Goal: Find specific page/section: Find specific page/section

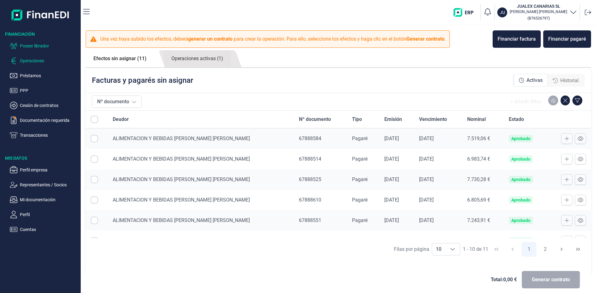
click at [48, 45] on p "Poseer librador" at bounding box center [49, 45] width 58 height 7
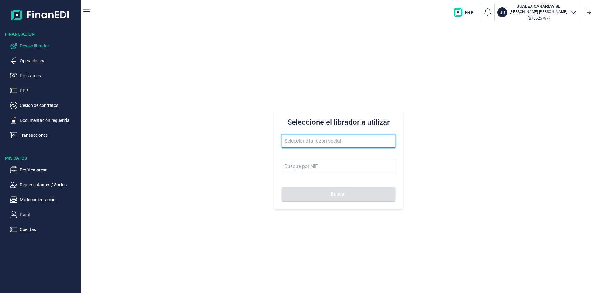
click at [331, 142] on input "text" at bounding box center [338, 141] width 114 height 13
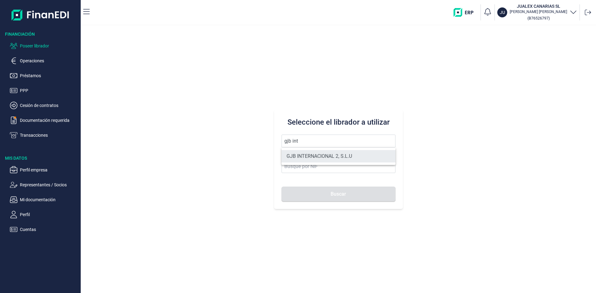
click at [339, 155] on li "GJB INTERNACIONAL 2, S.L.U" at bounding box center [338, 156] width 114 height 12
type input "GJB INTERNACIONAL 2, S.L.U"
type input "B05482971"
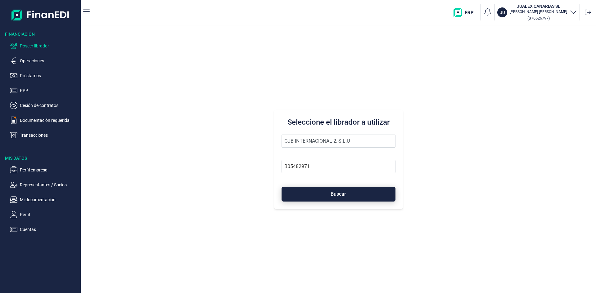
click at [348, 192] on button "Buscar" at bounding box center [338, 194] width 114 height 15
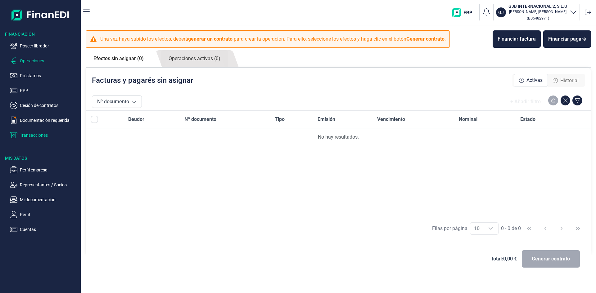
click at [44, 135] on p "Transacciones" at bounding box center [49, 135] width 58 height 7
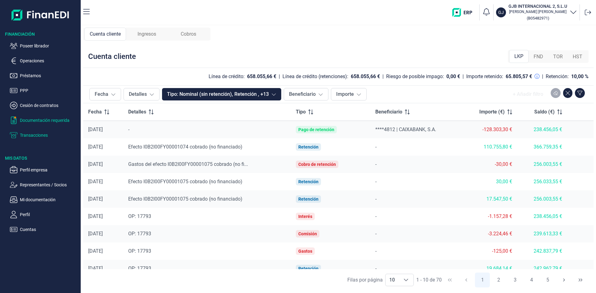
click at [44, 120] on p "Documentación requerida" at bounding box center [49, 120] width 58 height 7
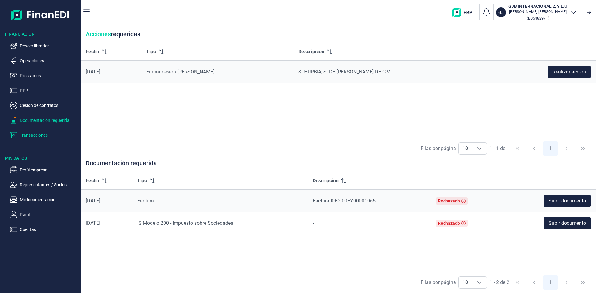
click at [40, 136] on p "Transacciones" at bounding box center [49, 135] width 58 height 7
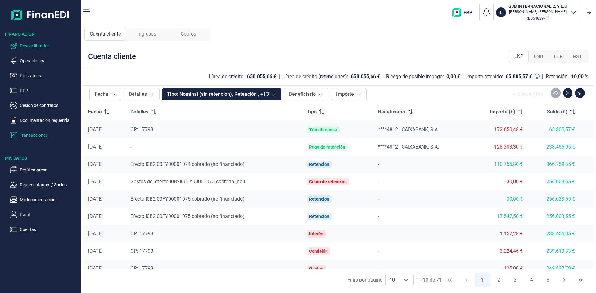
click at [48, 45] on p "Poseer librador" at bounding box center [49, 45] width 58 height 7
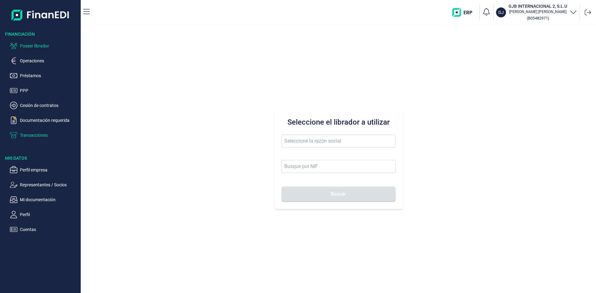
click at [37, 134] on p "Transacciones" at bounding box center [49, 135] width 58 height 7
